Goal: Navigation & Orientation: Find specific page/section

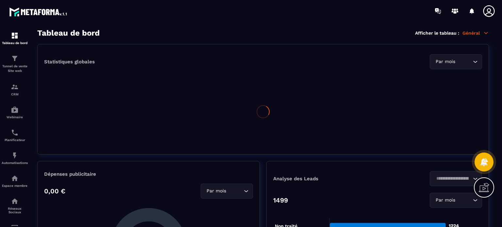
click at [0, 0] on img at bounding box center [0, 0] width 0 height 0
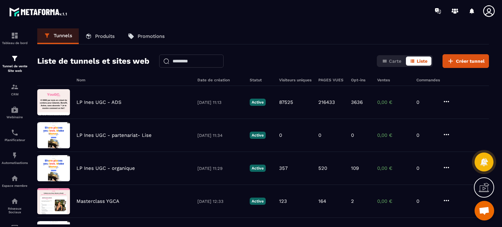
click at [490, 10] on icon at bounding box center [489, 11] width 13 height 13
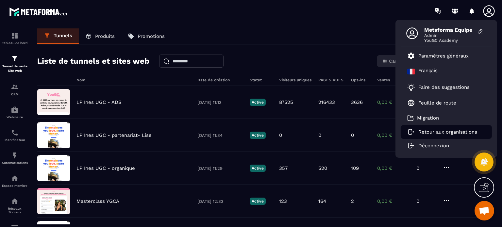
click at [425, 131] on p "Retour aux organisations" at bounding box center [448, 132] width 59 height 6
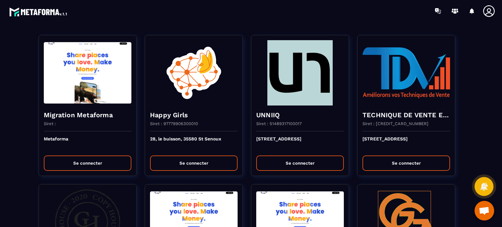
click at [5, 143] on section "Migration Metaforma Siret : Metaforma Se connecter Happy Girls Siret : 97779906…" at bounding box center [251, 124] width 502 height 205
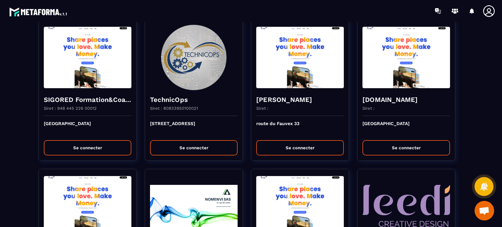
scroll to position [1341, 0]
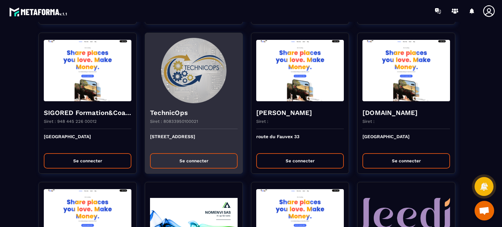
click at [225, 155] on button "Se connecter" at bounding box center [194, 160] width 88 height 15
